Goal: Contribute content: Add original content to the website for others to see

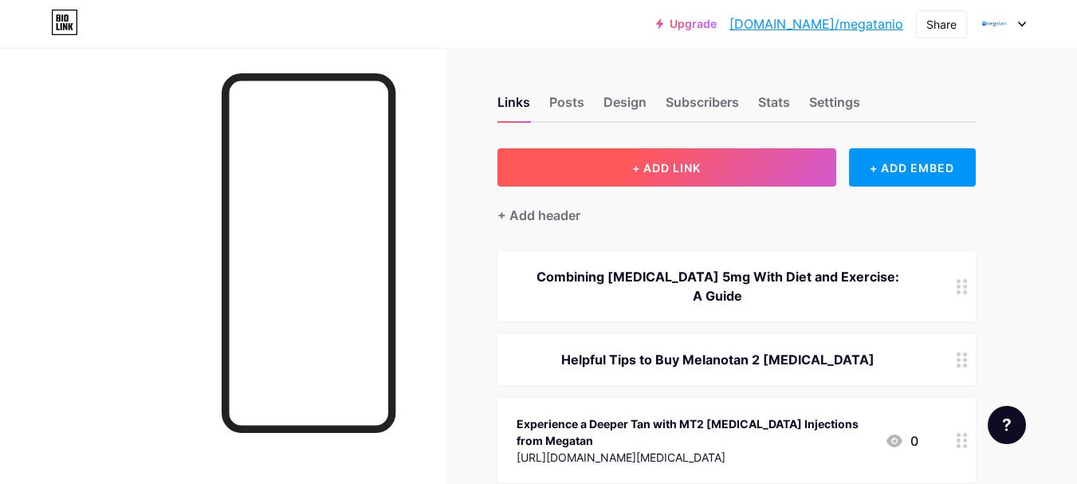
click at [651, 165] on span "+ ADD LINK" at bounding box center [666, 168] width 69 height 14
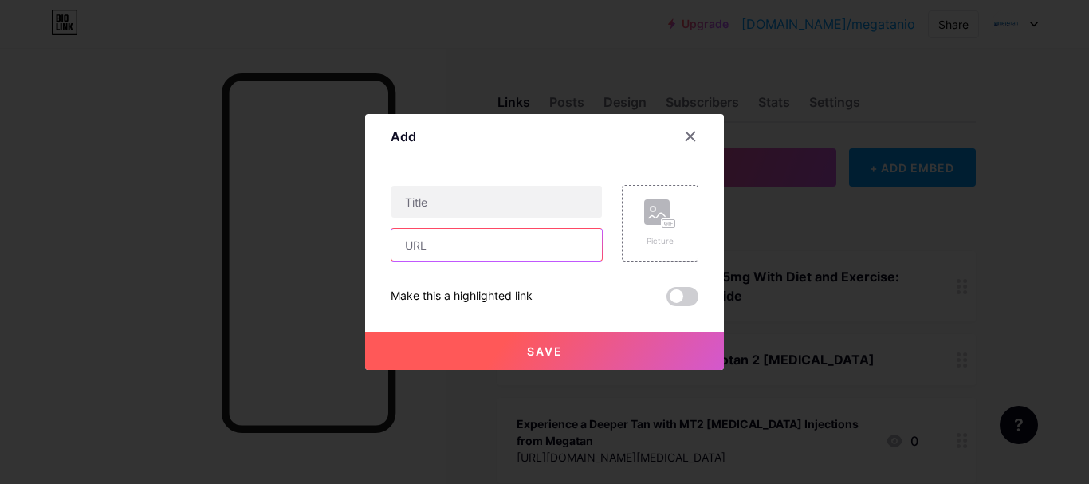
click at [466, 259] on input "text" at bounding box center [497, 245] width 211 height 32
paste input "[URL][DOMAIN_NAME]"
type input "[URL][DOMAIN_NAME]"
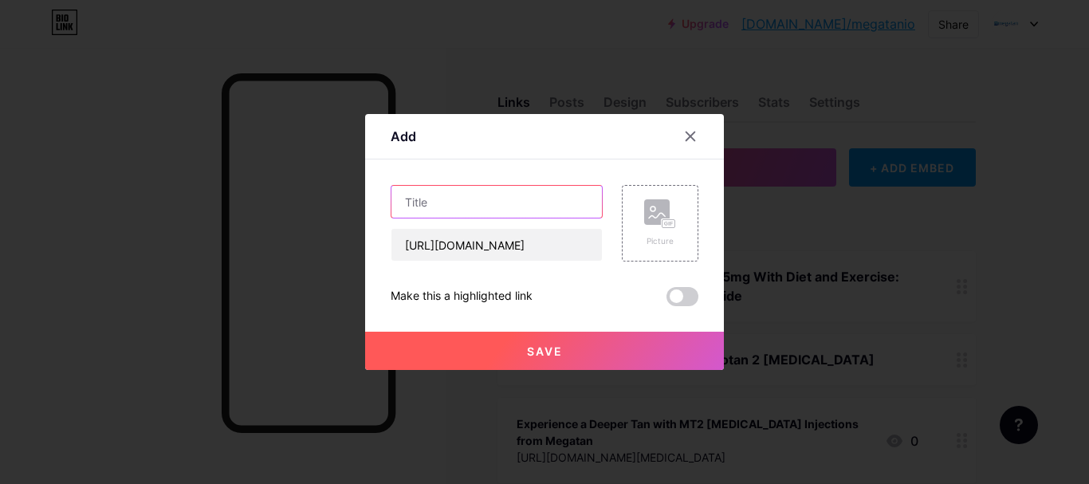
click at [526, 204] on input "text" at bounding box center [497, 202] width 211 height 32
paste input "Megatan: Your Go-To for Melanotan in the [GEOGRAPHIC_DATA]"
type input "Megatan: Your Go-To for Melanotan in the [GEOGRAPHIC_DATA]"
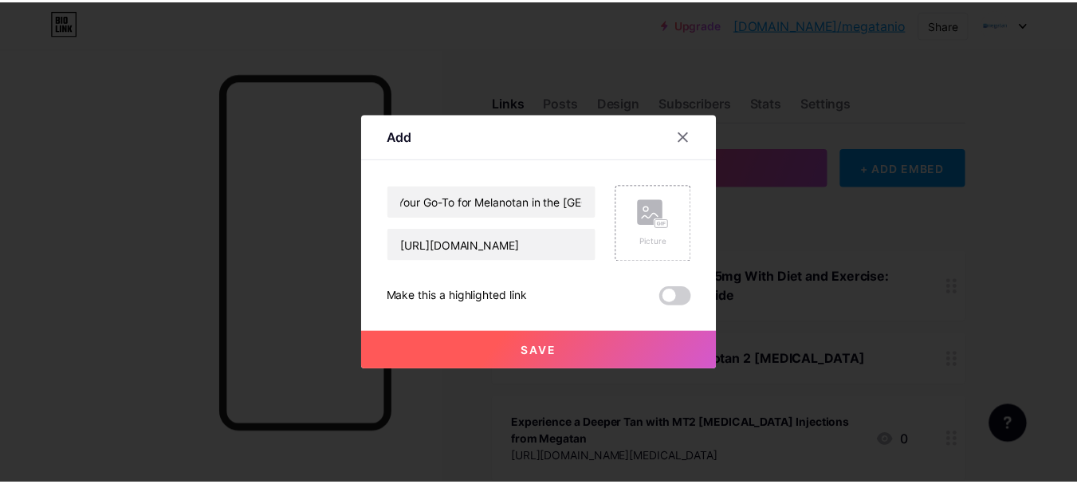
scroll to position [0, 0]
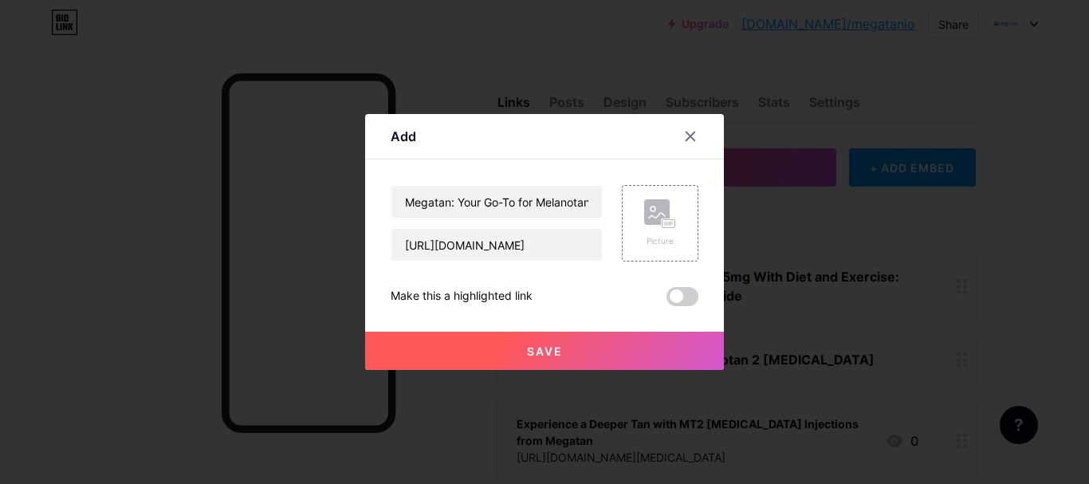
click at [502, 340] on button "Save" at bounding box center [544, 351] width 359 height 38
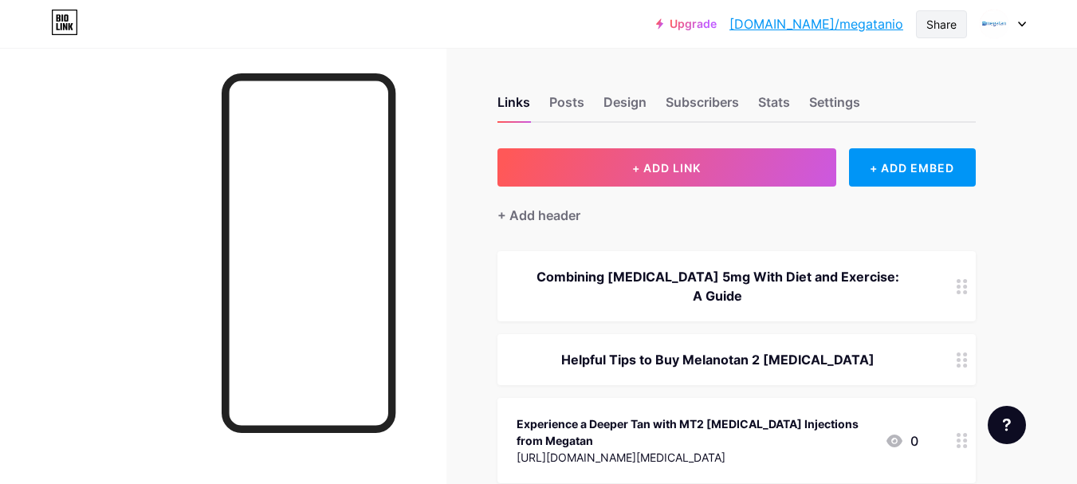
click at [939, 29] on div "Share" at bounding box center [942, 24] width 30 height 17
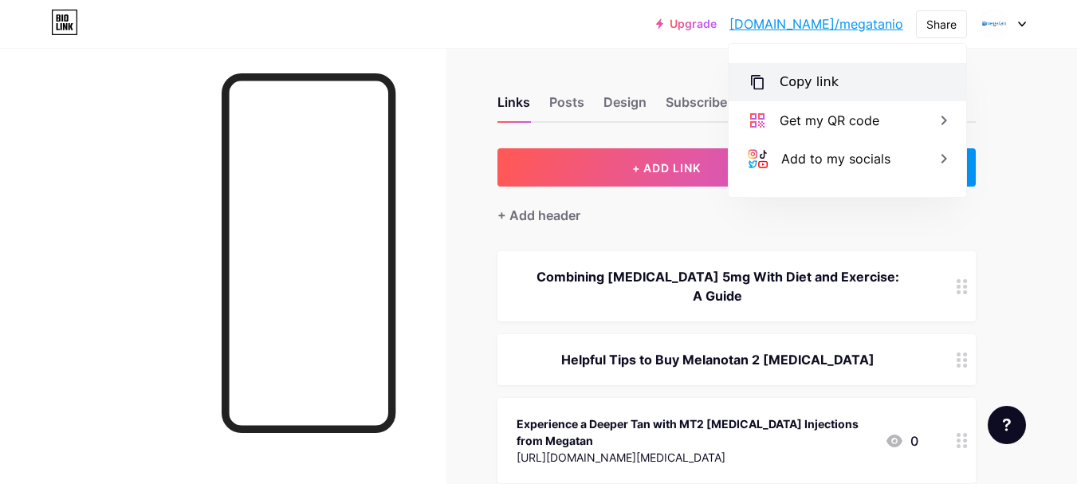
click at [801, 78] on div "Copy link" at bounding box center [809, 82] width 59 height 19
